Goal: Task Accomplishment & Management: Use online tool/utility

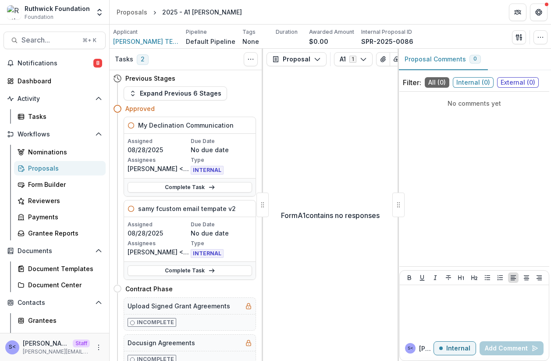
click at [101, 348] on div "S< Sammy <sammy@trytemelio.com> Staff sammy@trytemelio.com" at bounding box center [54, 347] width 109 height 28
click at [96, 347] on icon "More" at bounding box center [98, 347] width 7 height 7
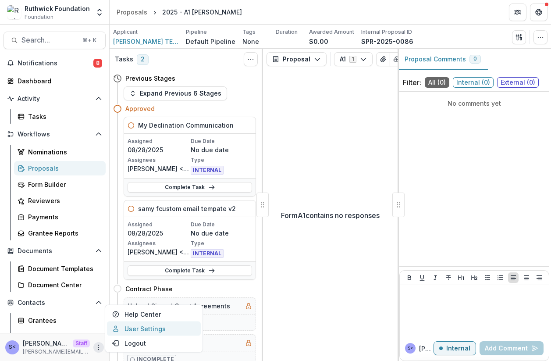
click at [110, 330] on link "User Settings" at bounding box center [154, 329] width 94 height 14
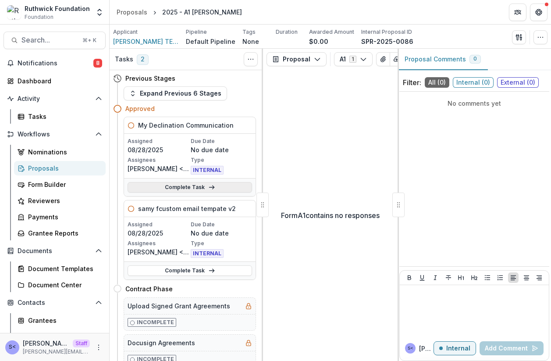
click at [213, 186] on link "Complete Task" at bounding box center [190, 187] width 125 height 11
click at [205, 270] on link "Complete Task" at bounding box center [190, 270] width 125 height 11
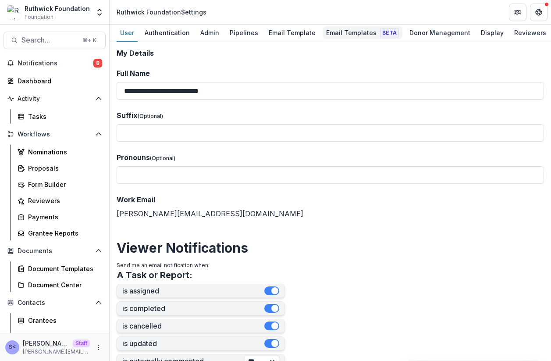
click at [347, 32] on div "Email Templates Beta" at bounding box center [363, 32] width 80 height 13
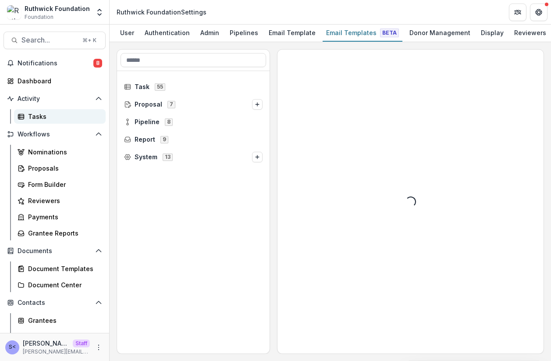
click at [51, 110] on link "Tasks" at bounding box center [60, 116] width 92 height 14
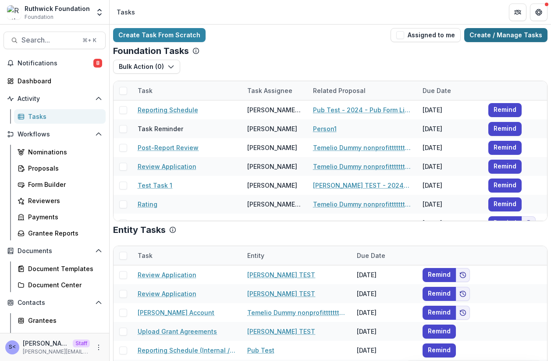
click at [517, 38] on link "Create / Manage Tasks" at bounding box center [506, 35] width 83 height 14
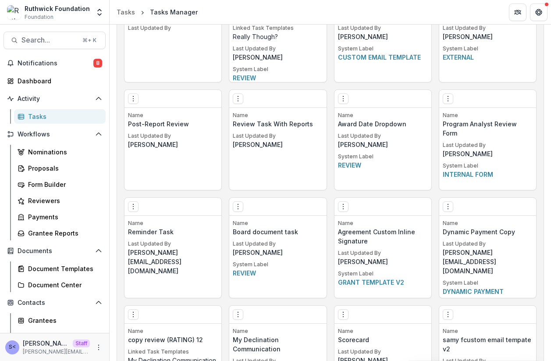
scroll to position [1347, 0]
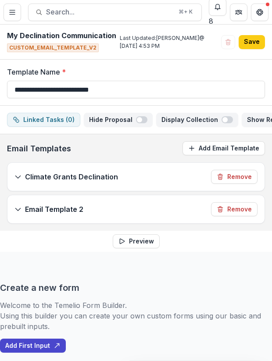
click at [239, 64] on div "**********" at bounding box center [136, 83] width 272 height 46
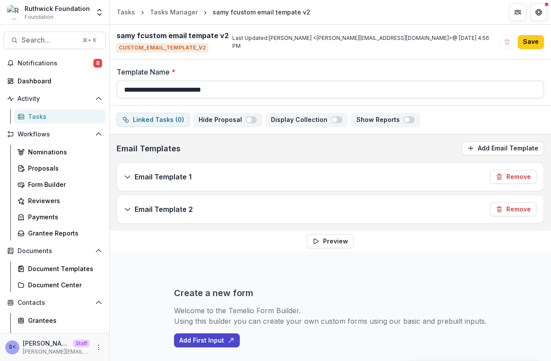
click at [279, 90] on input "**********" at bounding box center [331, 90] width 428 height 18
click at [290, 59] on div "samy fcustom email tempate v2 CUSTOM_EMAIL_TEMPLATE_V2 Last Updated: Sammy <sam…" at bounding box center [331, 42] width 442 height 35
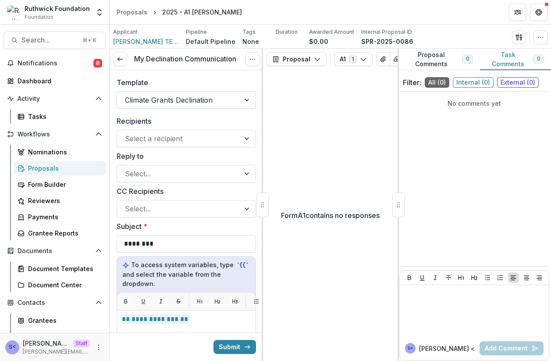
click at [204, 94] on div at bounding box center [178, 100] width 107 height 12
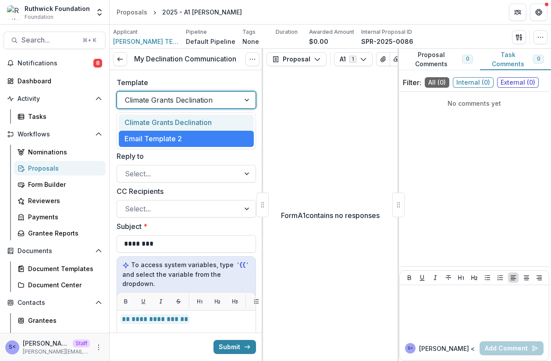
click at [202, 124] on div "Climate Grants Declination" at bounding box center [186, 122] width 135 height 16
click at [206, 93] on div "Climate Grants Declination" at bounding box center [178, 100] width 123 height 14
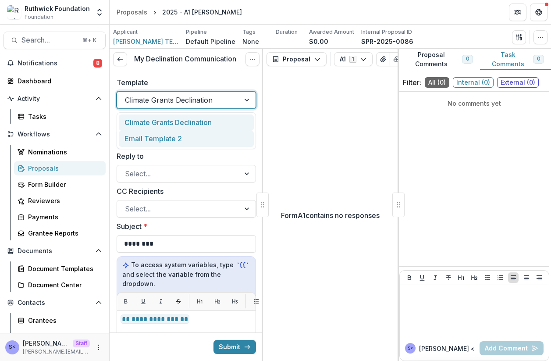
click at [201, 142] on div "Email Template 2" at bounding box center [186, 139] width 135 height 16
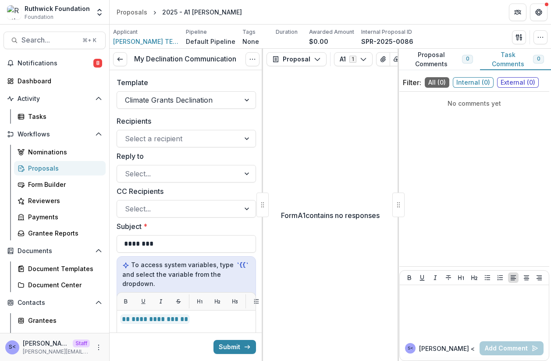
click at [221, 71] on div "Template Climate Grants Declination" at bounding box center [187, 93] width 154 height 46
click at [327, 105] on div "Form A1 contains no responses" at bounding box center [330, 215] width 135 height 291
click at [219, 104] on div at bounding box center [178, 100] width 107 height 12
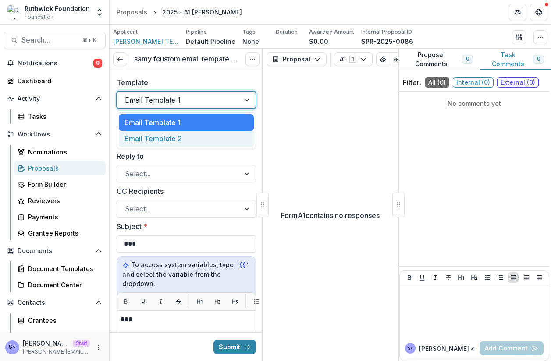
click at [204, 137] on div "Email Template 2" at bounding box center [186, 139] width 135 height 16
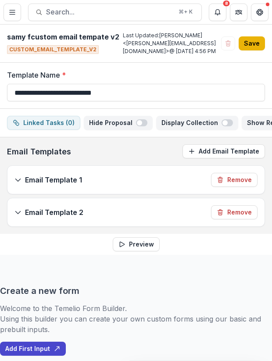
click at [255, 46] on button "Save" at bounding box center [252, 43] width 26 height 14
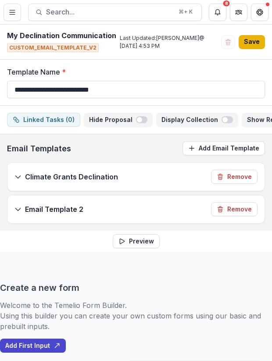
click at [251, 42] on button "Save" at bounding box center [252, 42] width 26 height 14
